Goal: Task Accomplishment & Management: Use online tool/utility

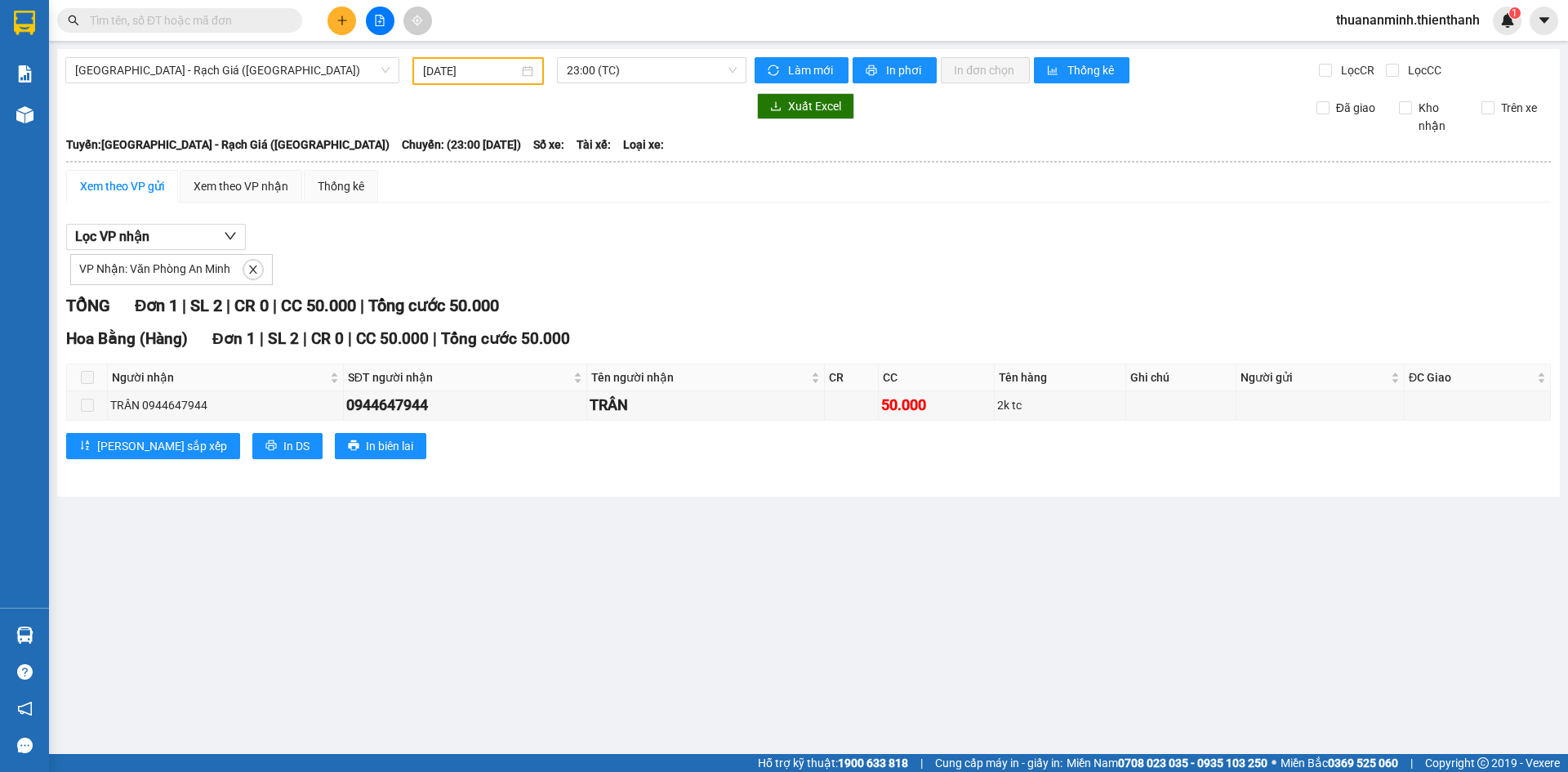
click at [377, 18] on icon "file-add" at bounding box center [380, 20] width 11 height 11
click at [339, 71] on span "[GEOGRAPHIC_DATA] - Rạch Giá ([GEOGRAPHIC_DATA])" at bounding box center [232, 70] width 314 height 25
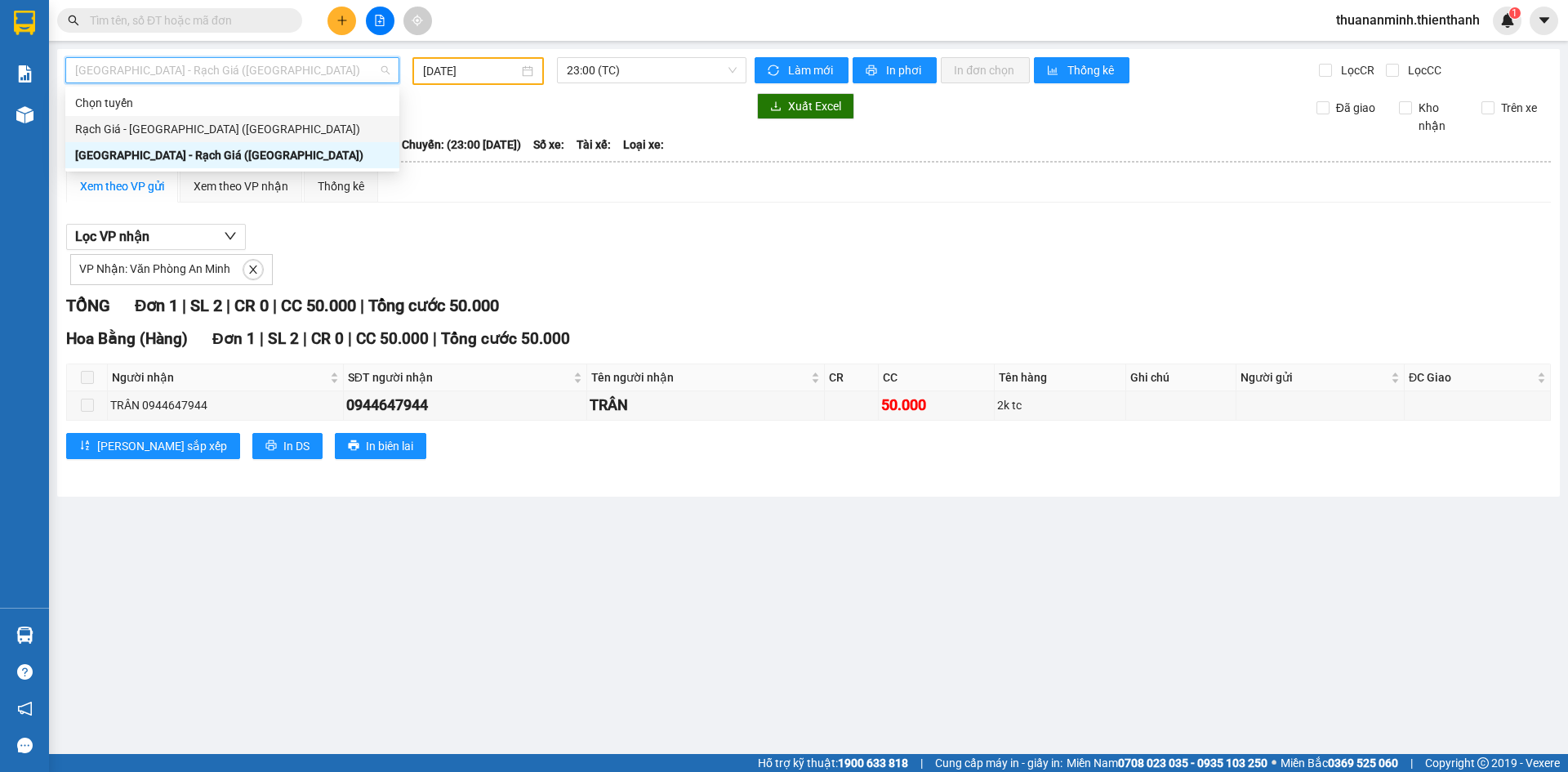
click at [317, 126] on div "Rạch Giá - [GEOGRAPHIC_DATA] ([GEOGRAPHIC_DATA])" at bounding box center [232, 129] width 314 height 18
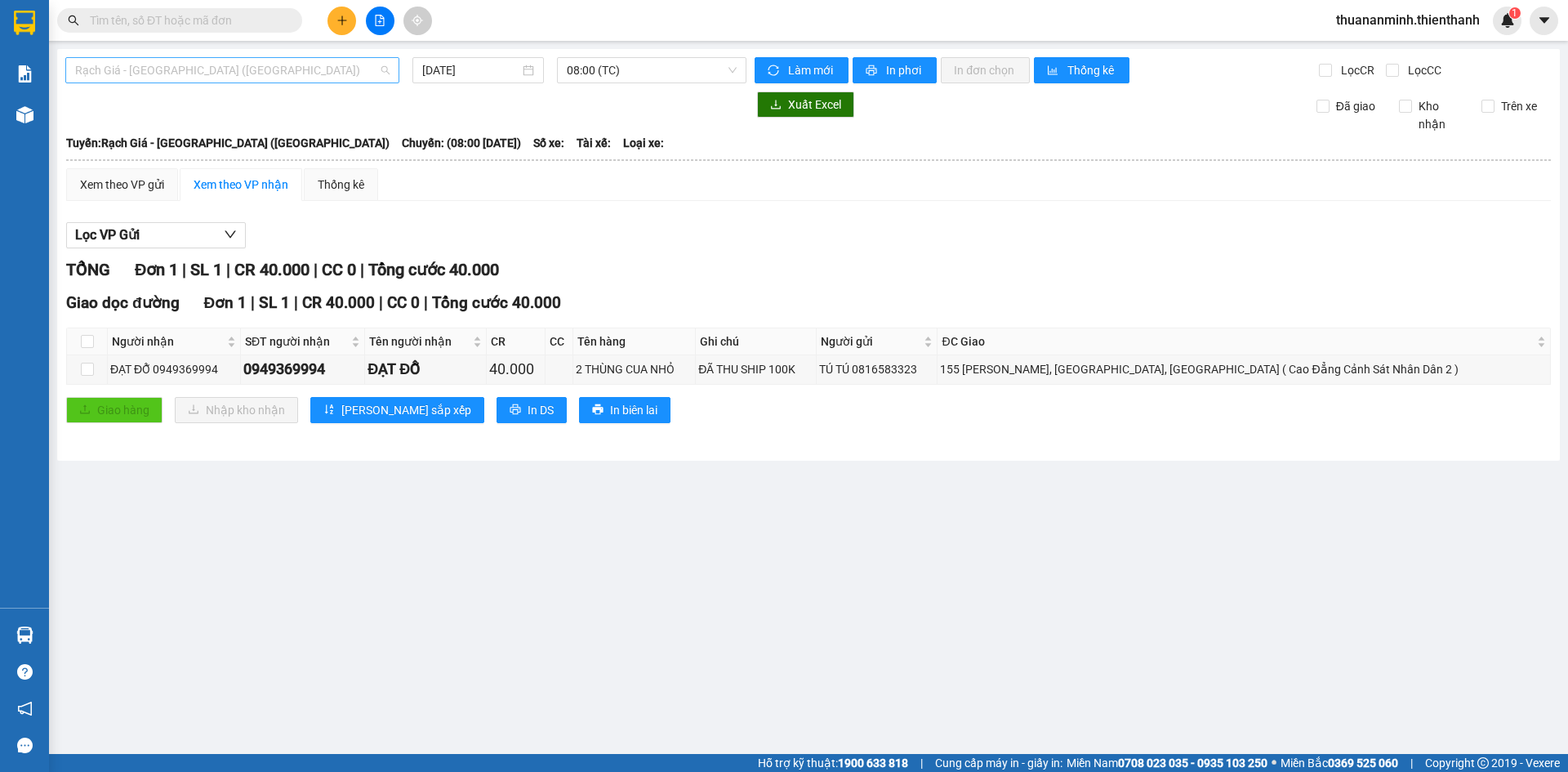
click at [291, 67] on span "Rạch Giá - [GEOGRAPHIC_DATA] ([GEOGRAPHIC_DATA])" at bounding box center [232, 70] width 314 height 25
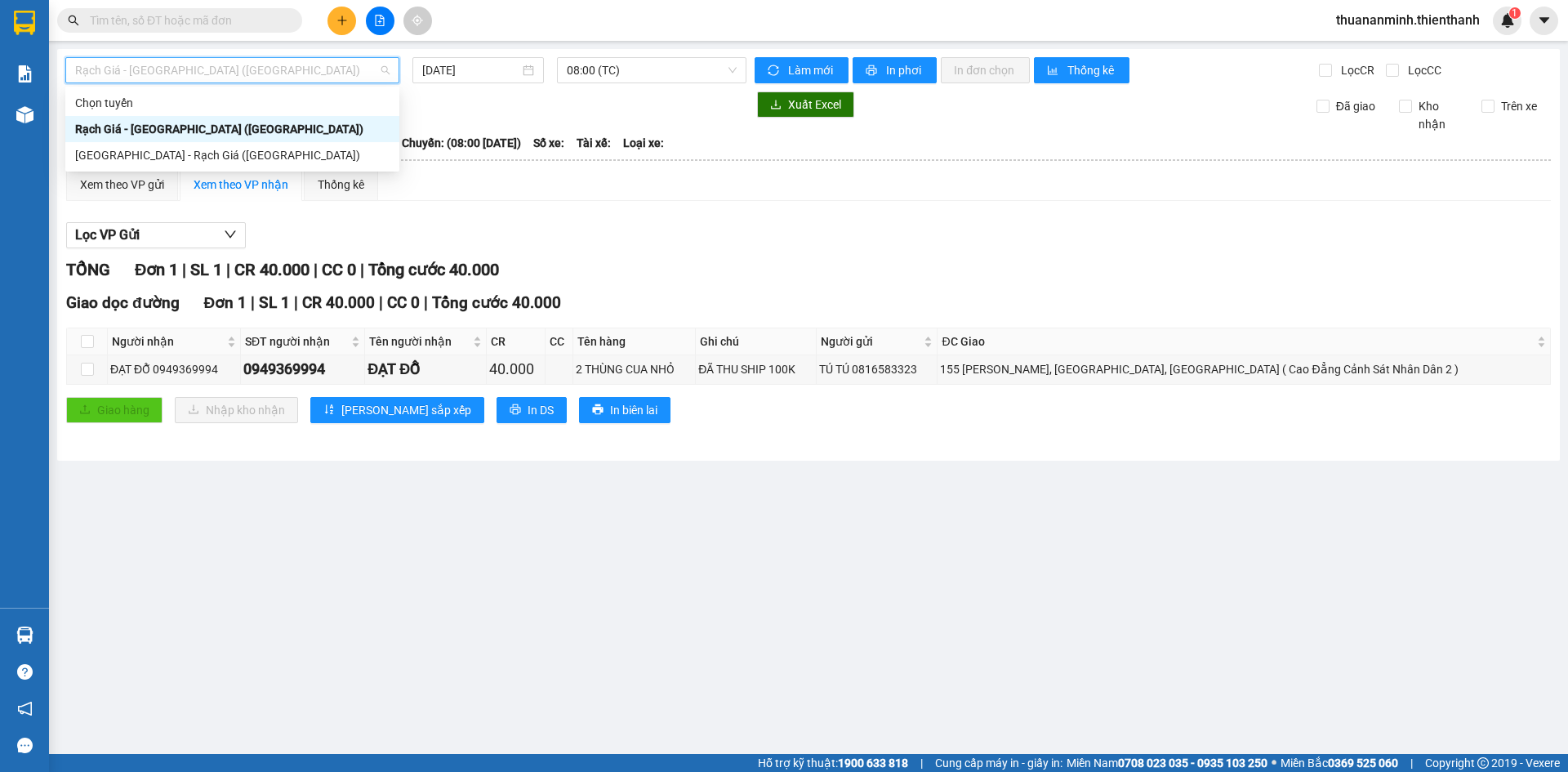
click at [291, 67] on span "Rạch Giá - [GEOGRAPHIC_DATA] ([GEOGRAPHIC_DATA])" at bounding box center [232, 70] width 314 height 25
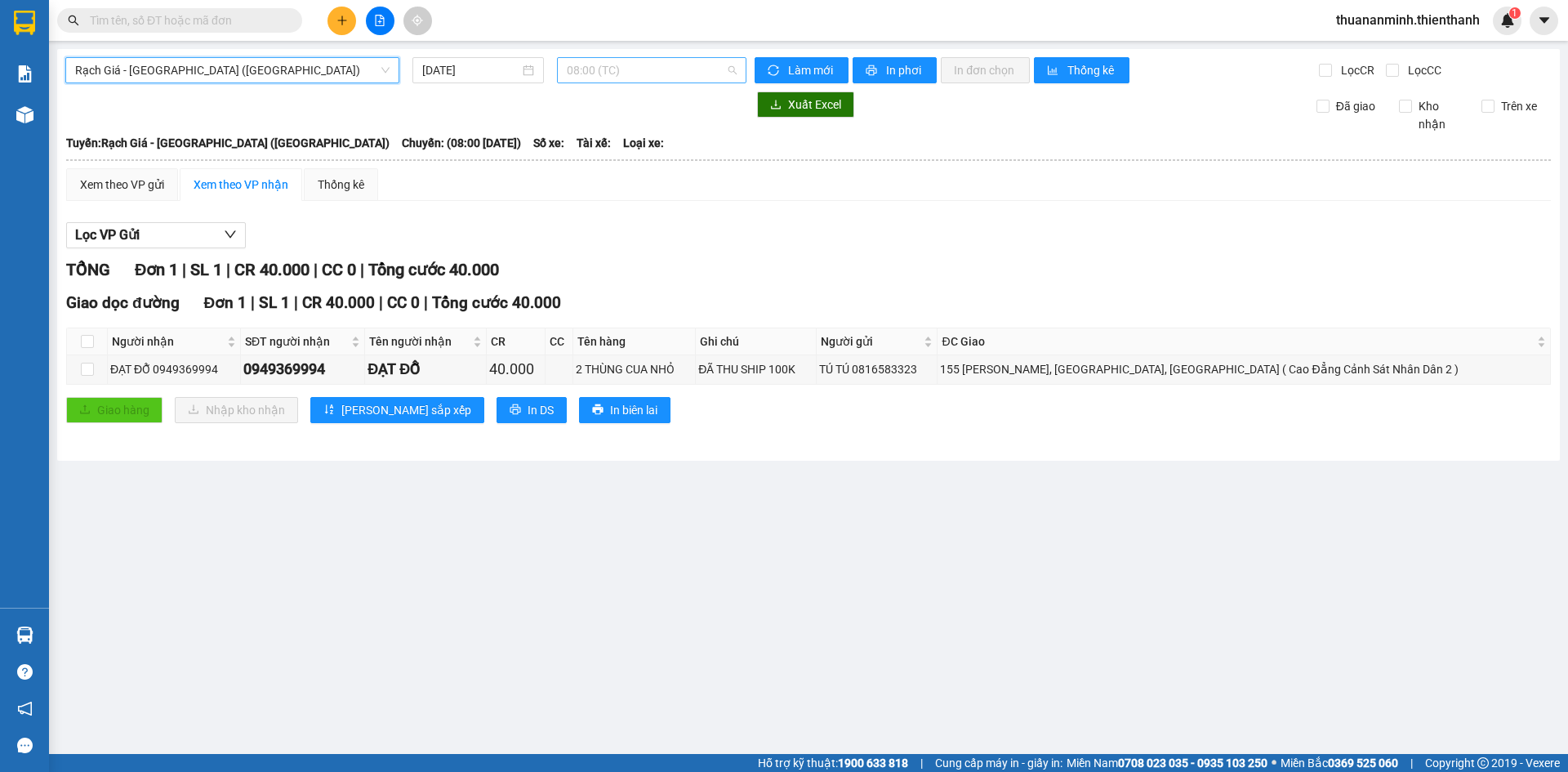
click at [660, 75] on span "08:00 (TC)" at bounding box center [652, 70] width 170 height 25
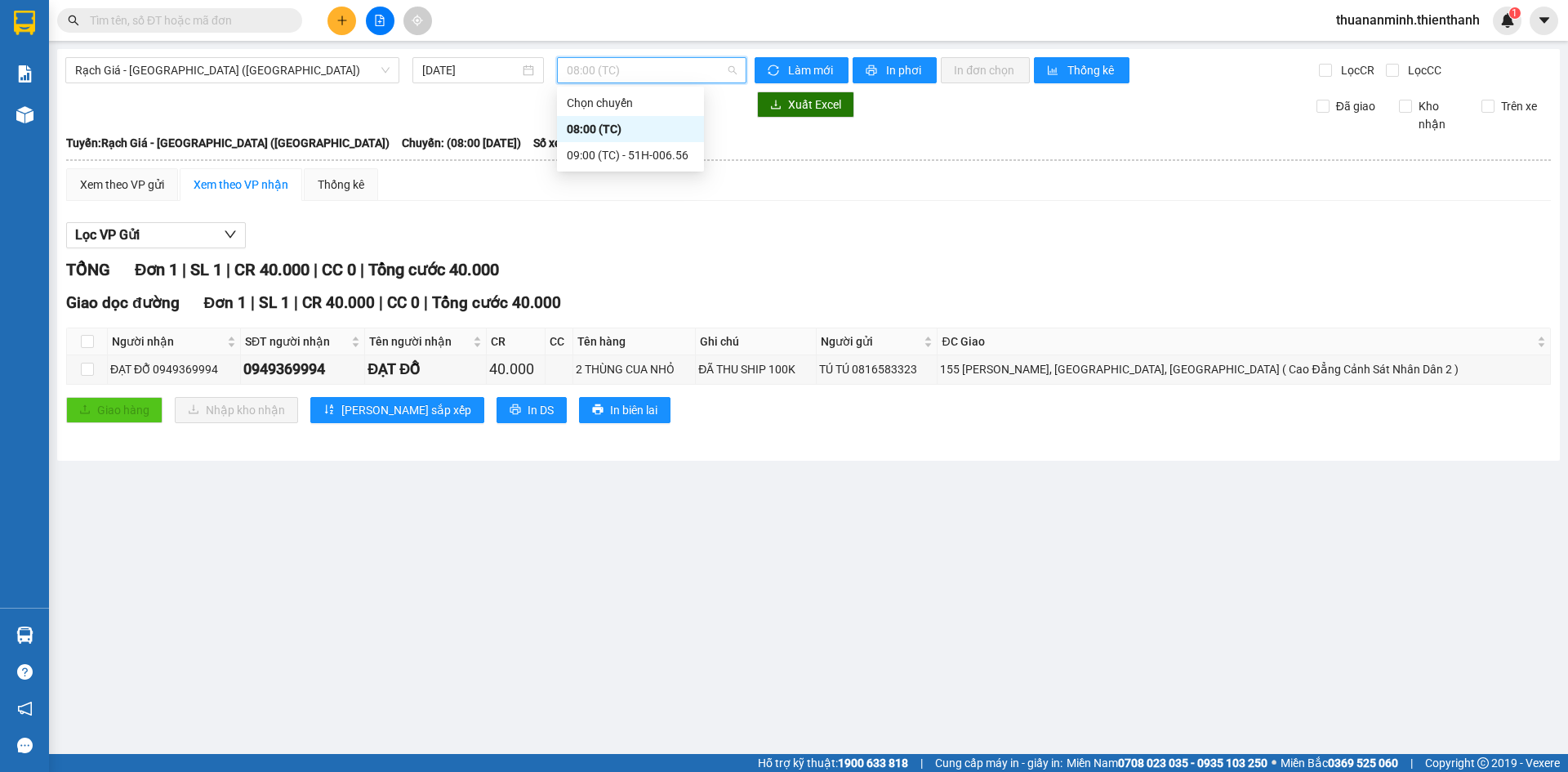
click at [659, 75] on span "08:00 (TC)" at bounding box center [652, 70] width 170 height 25
